Goal: Transaction & Acquisition: Purchase product/service

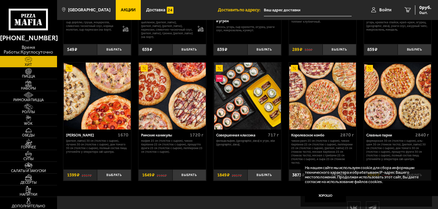
scroll to position [266, 0]
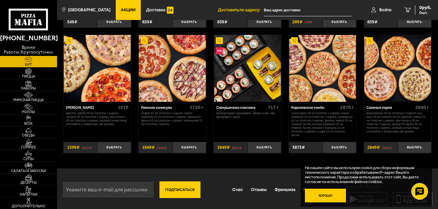
click at [324, 198] on button "Хорошо" at bounding box center [325, 196] width 41 height 14
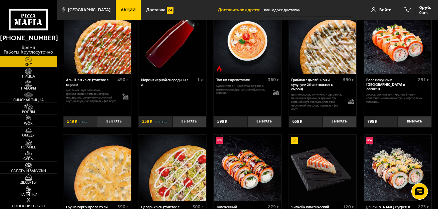
scroll to position [0, 0]
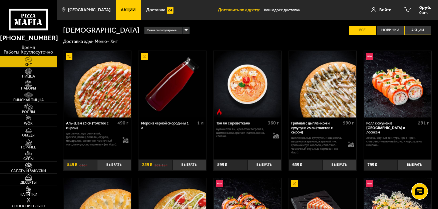
click at [417, 32] on label "Акции" at bounding box center [417, 30] width 27 height 9
click at [0, 0] on input "Акции" at bounding box center [0, 0] width 0 height 0
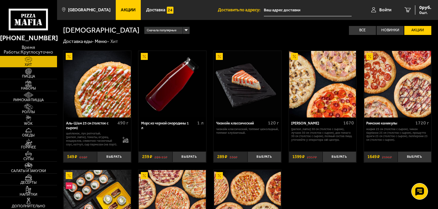
click at [74, 42] on link "Доставка еды -" at bounding box center [78, 41] width 31 height 5
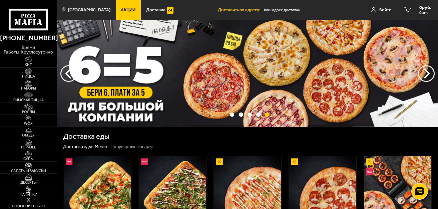
click at [267, 9] on input "text" at bounding box center [308, 10] width 88 height 12
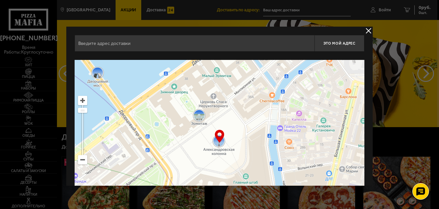
click at [105, 42] on input "text" at bounding box center [195, 43] width 240 height 17
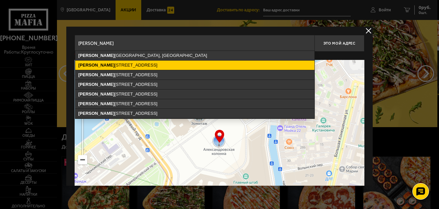
click at [113, 68] on ymaps "[STREET_ADDRESS]" at bounding box center [194, 65] width 239 height 9
type input "[STREET_ADDRESS]"
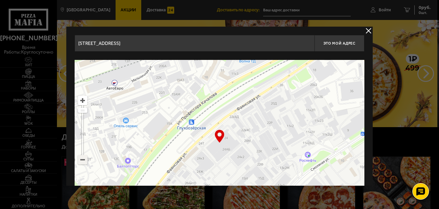
click at [84, 164] on ymaps at bounding box center [82, 160] width 9 height 9
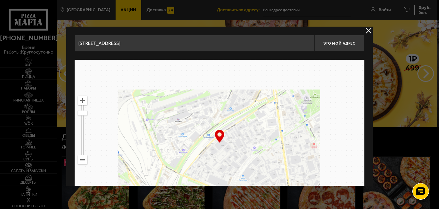
click at [84, 164] on ymaps at bounding box center [82, 160] width 9 height 9
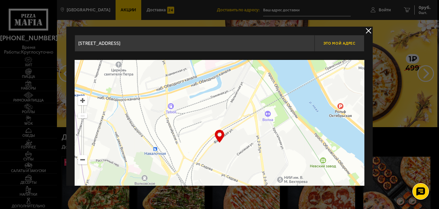
click at [349, 43] on span "Это мой адрес" at bounding box center [340, 43] width 32 height 4
type input "[STREET_ADDRESS]"
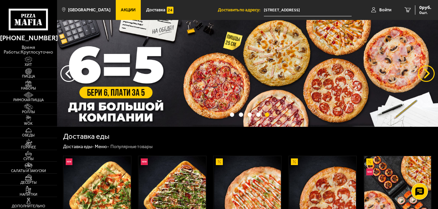
click at [426, 72] on button "предыдущий" at bounding box center [426, 73] width 17 height 17
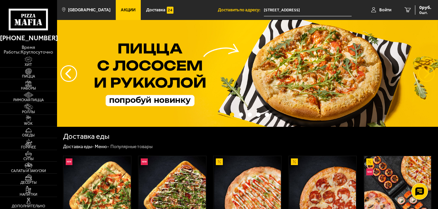
click at [426, 72] on button "предыдущий" at bounding box center [426, 73] width 17 height 17
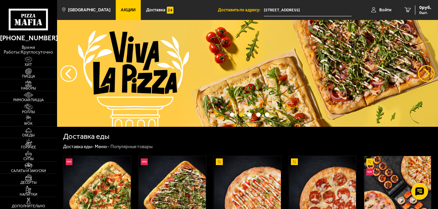
click at [426, 72] on button "предыдущий" at bounding box center [426, 73] width 17 height 17
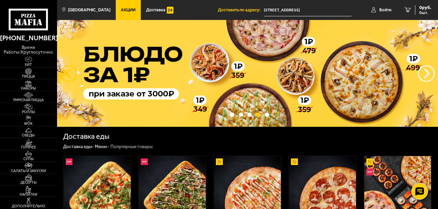
click at [69, 73] on button "следующий" at bounding box center [68, 73] width 17 height 17
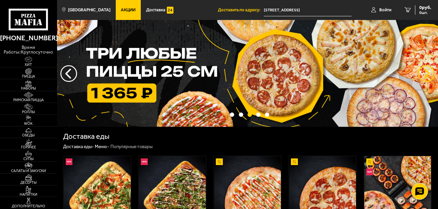
click at [428, 74] on button "предыдущий" at bounding box center [426, 73] width 17 height 17
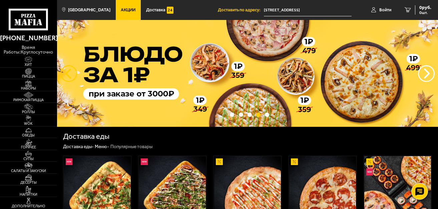
click at [72, 73] on button "следующий" at bounding box center [68, 73] width 17 height 17
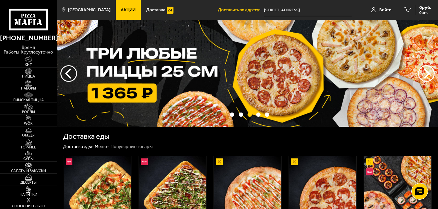
click at [240, 69] on img at bounding box center [247, 73] width 381 height 107
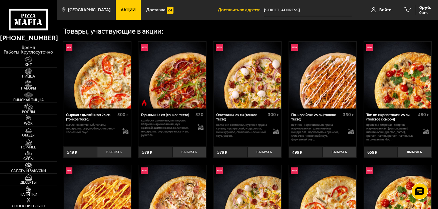
scroll to position [244, 0]
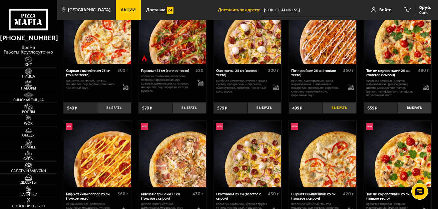
click at [334, 111] on button "Выбрать" at bounding box center [339, 107] width 34 height 11
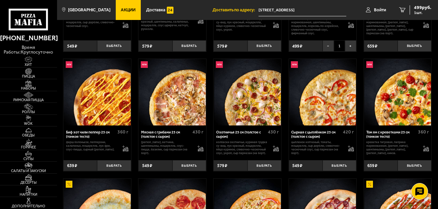
scroll to position [311, 0]
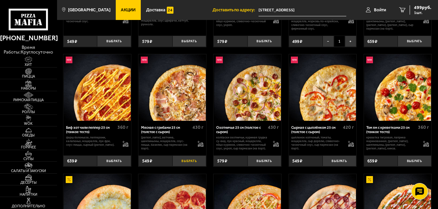
click at [182, 163] on button "Выбрать" at bounding box center [189, 161] width 34 height 11
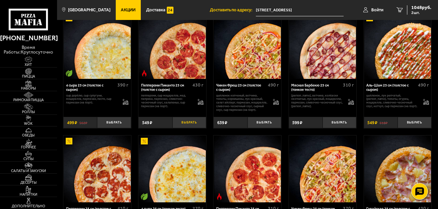
scroll to position [478, 0]
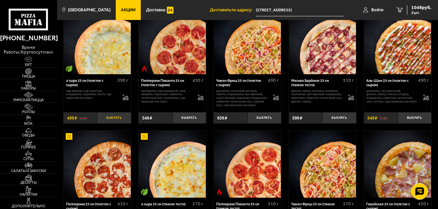
click at [104, 122] on button "Выбрать" at bounding box center [114, 117] width 34 height 11
click at [414, 9] on span "1365 руб." at bounding box center [421, 7] width 20 height 5
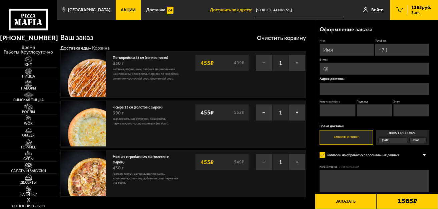
type input "[STREET_ADDRESS]"
